Goal: Task Accomplishment & Management: Manage account settings

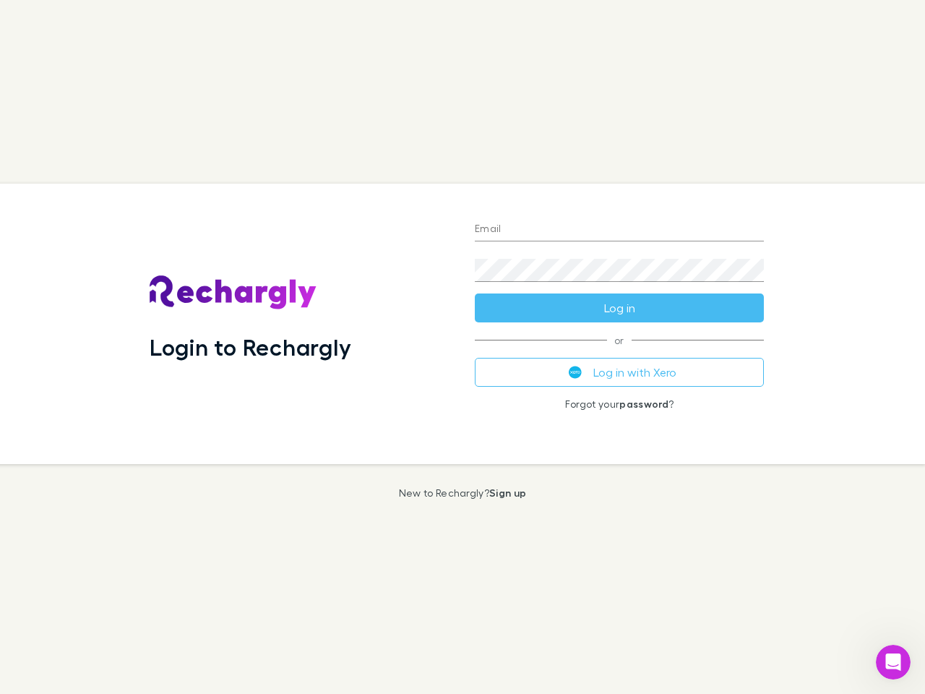
click at [462, 347] on div "Login to Rechargly" at bounding box center [300, 323] width 325 height 280
click at [619, 230] on input "Email" at bounding box center [619, 229] width 289 height 23
click at [619, 308] on form "Email Password Log in" at bounding box center [619, 265] width 289 height 116
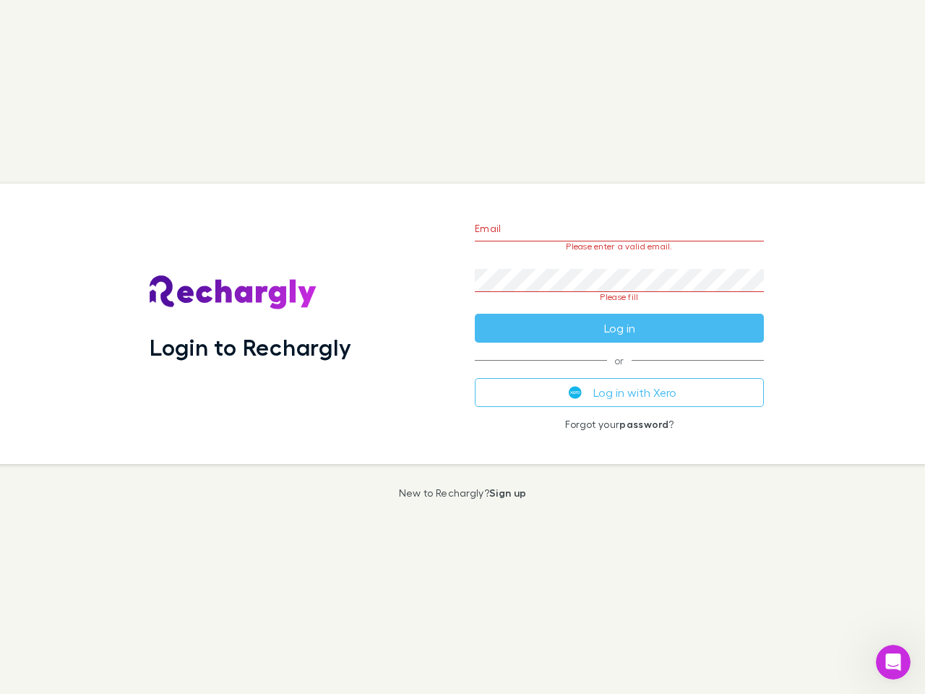
click at [619, 372] on div "Email Please enter a valid email. Password Please fill Log in or Log in with Xe…" at bounding box center [619, 323] width 312 height 280
click at [893, 662] on icon "Open Intercom Messenger" at bounding box center [893, 662] width 24 height 24
